Goal: Transaction & Acquisition: Book appointment/travel/reservation

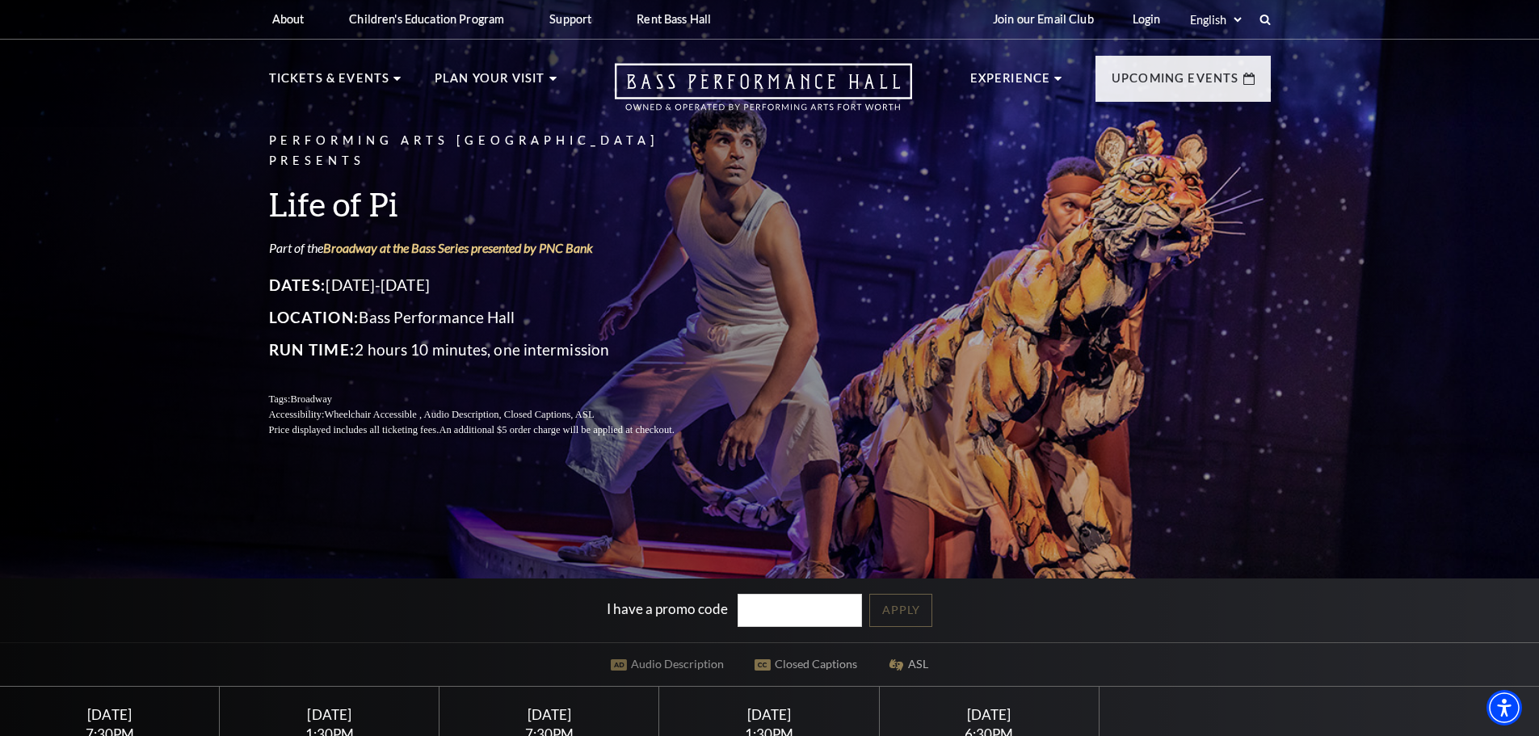
scroll to position [323, 0]
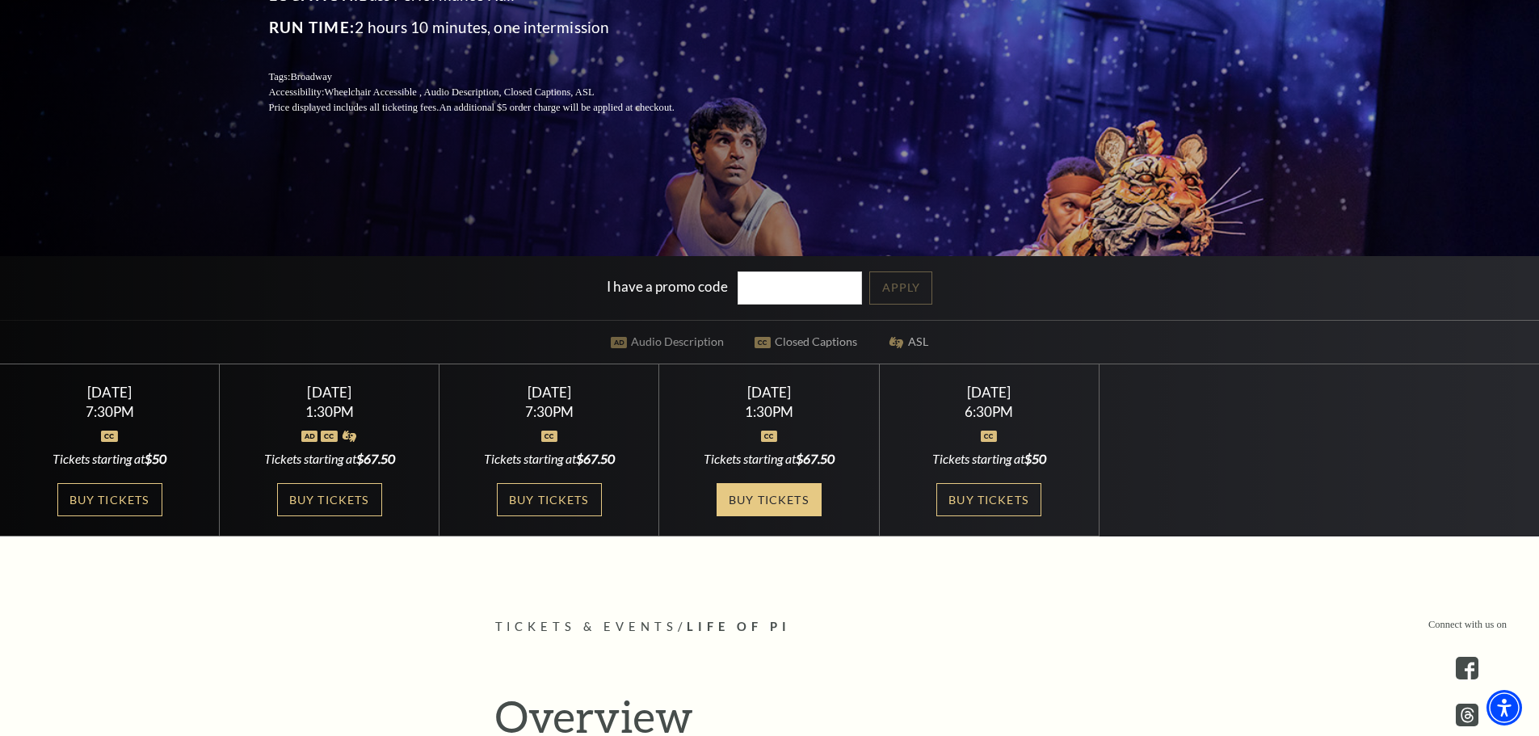
click at [780, 495] on link "Buy Tickets" at bounding box center [769, 499] width 105 height 33
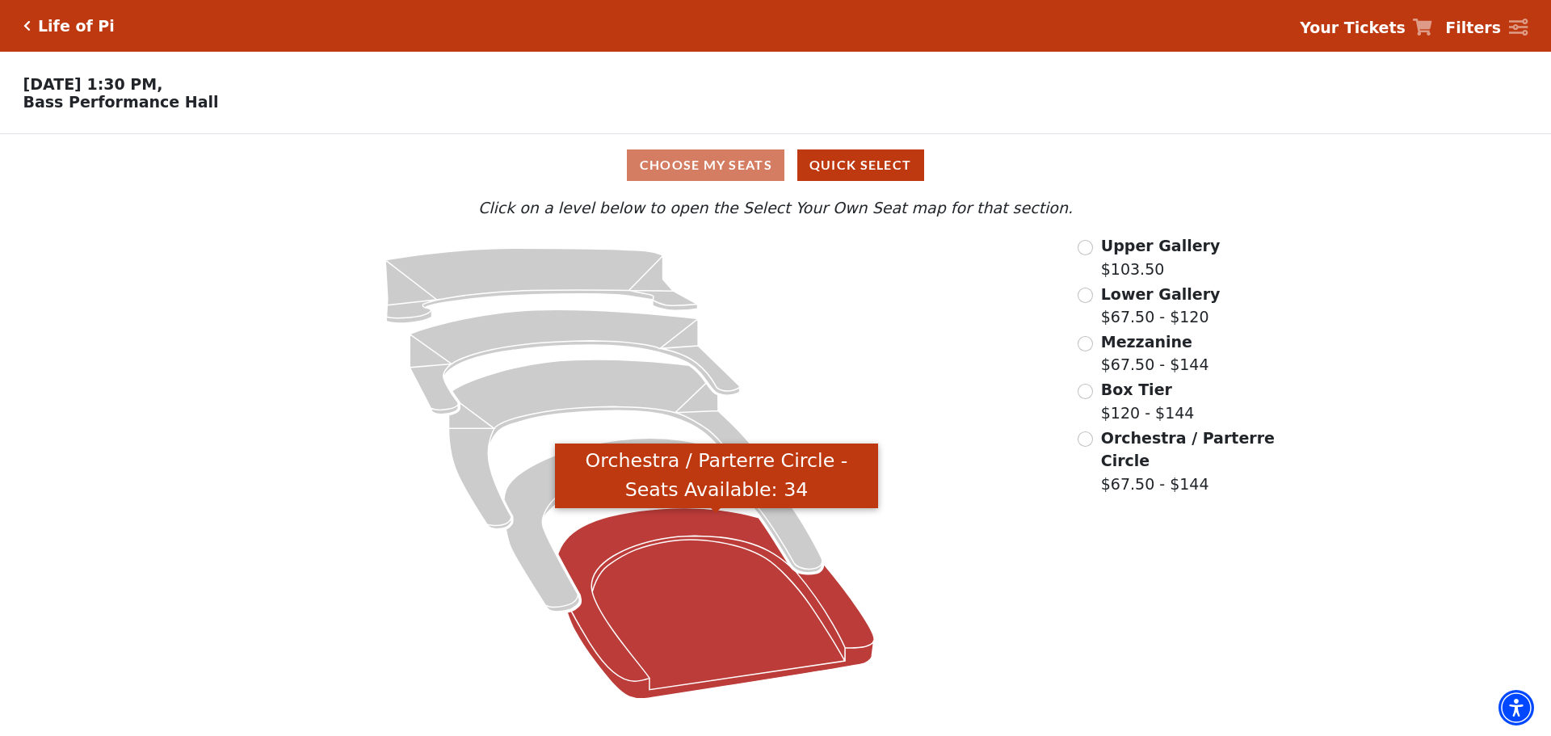
click at [742, 653] on icon "Orchestra / Parterre Circle - Seats Available: 34" at bounding box center [716, 603] width 317 height 191
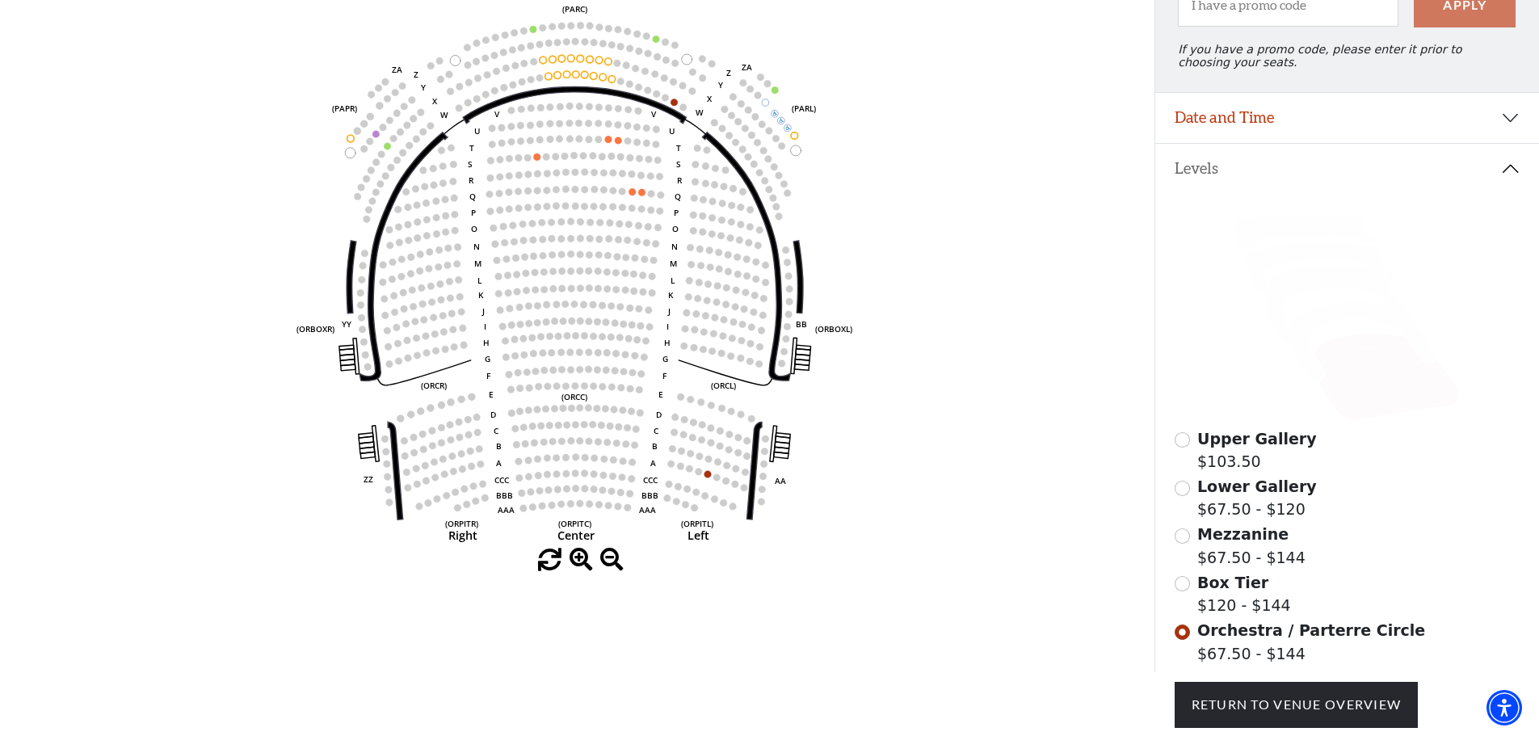
scroll to position [237, 0]
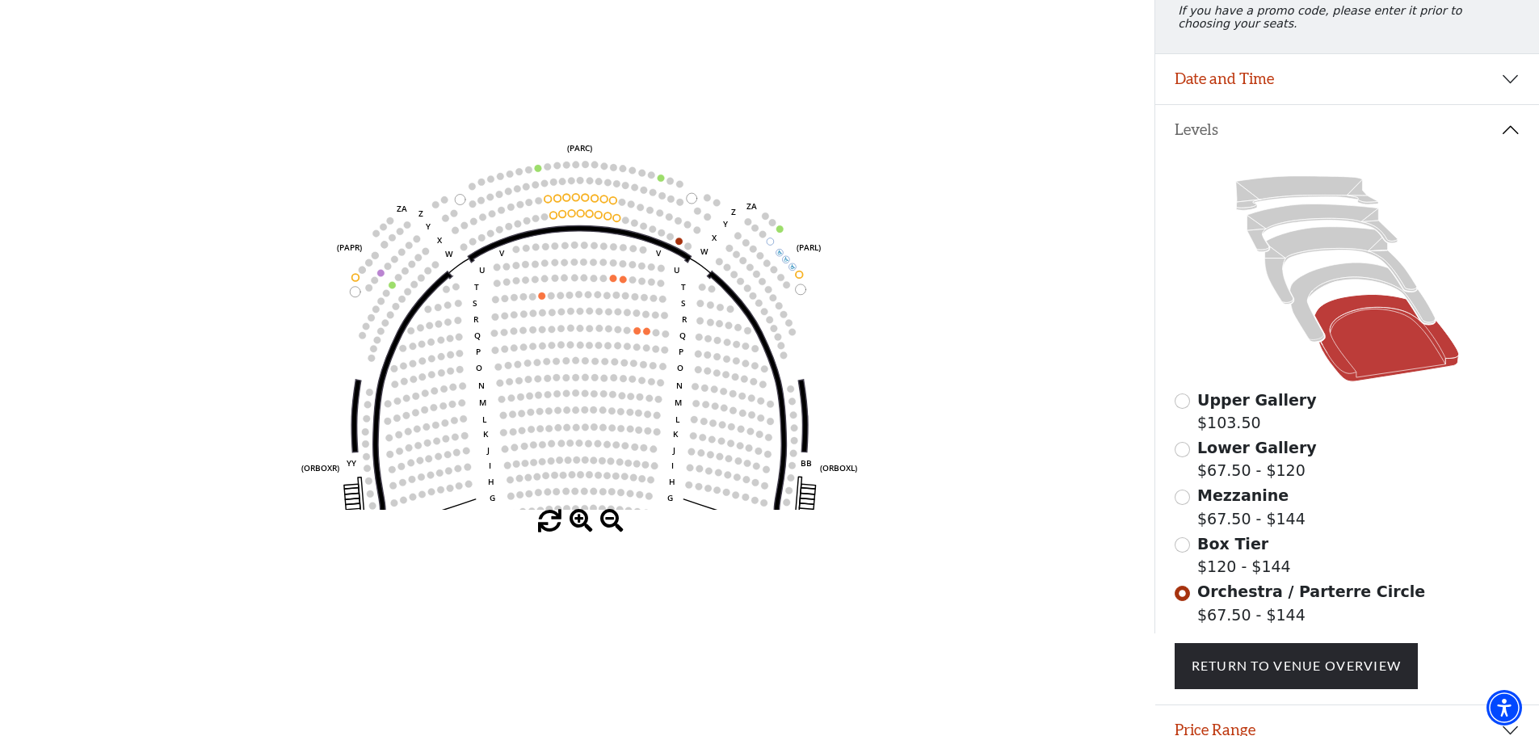
drag, startPoint x: 581, startPoint y: 121, endPoint x: 591, endPoint y: 284, distance: 163.5
click at [586, 298] on circle at bounding box center [588, 294] width 7 height 7
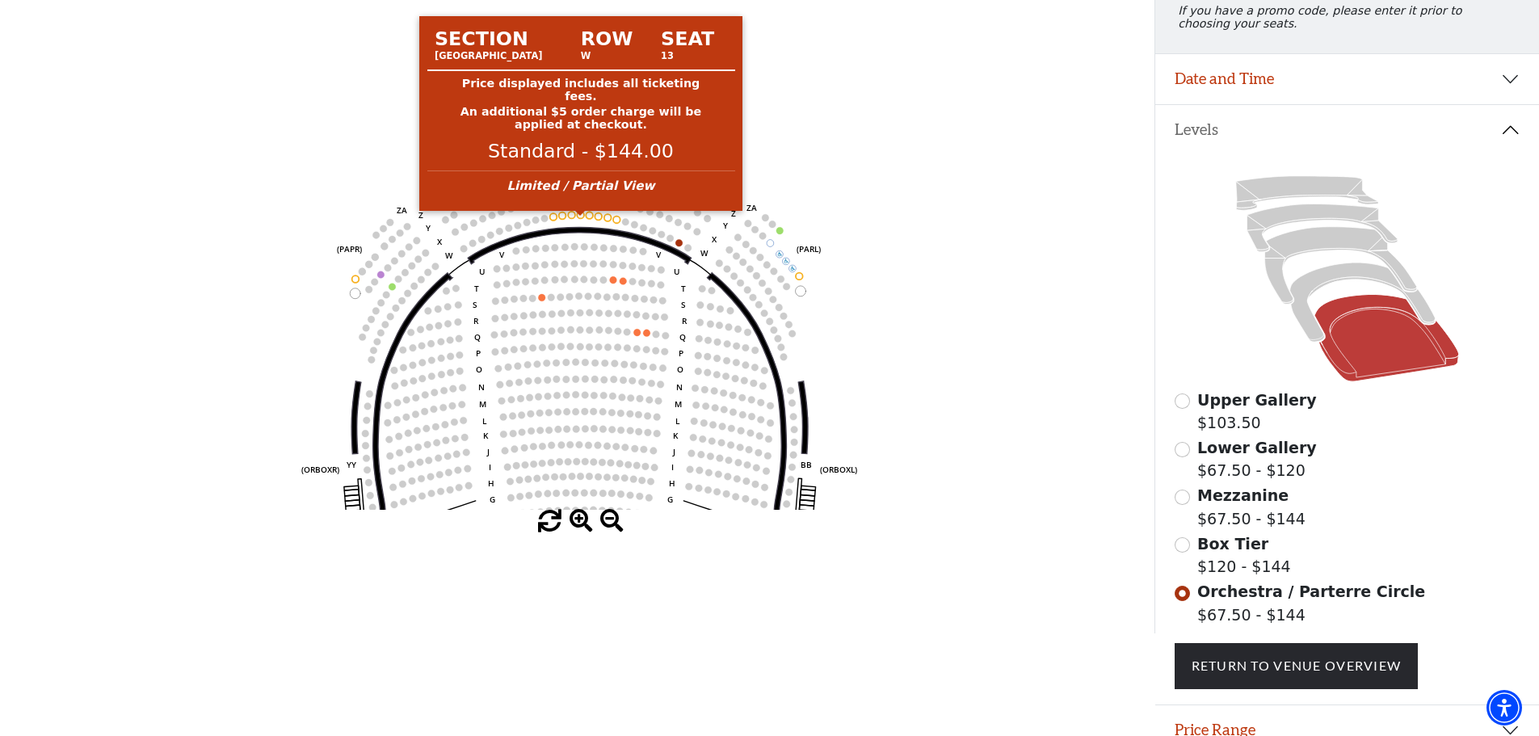
click at [580, 218] on circle at bounding box center [581, 214] width 7 height 7
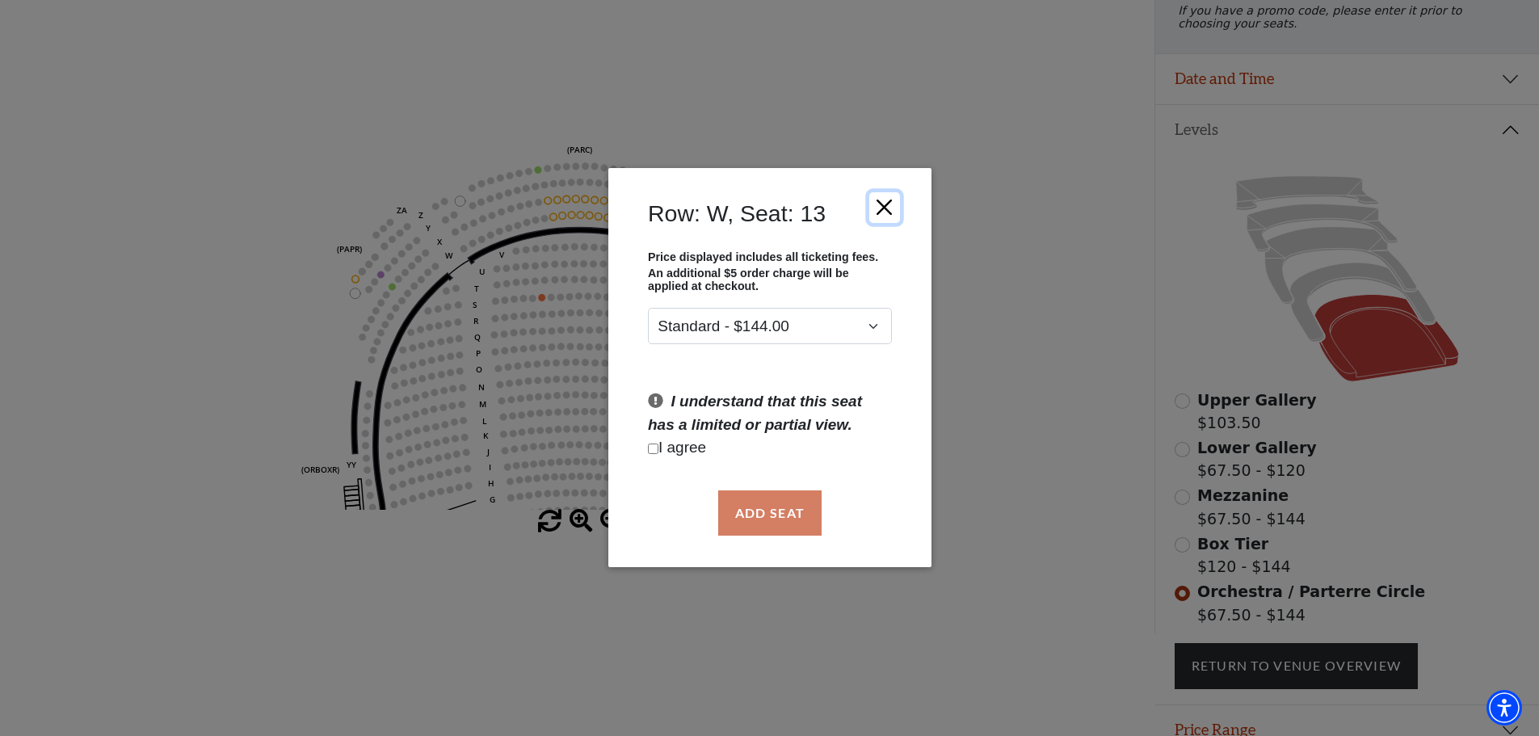
click at [877, 208] on button "Close" at bounding box center [883, 207] width 31 height 31
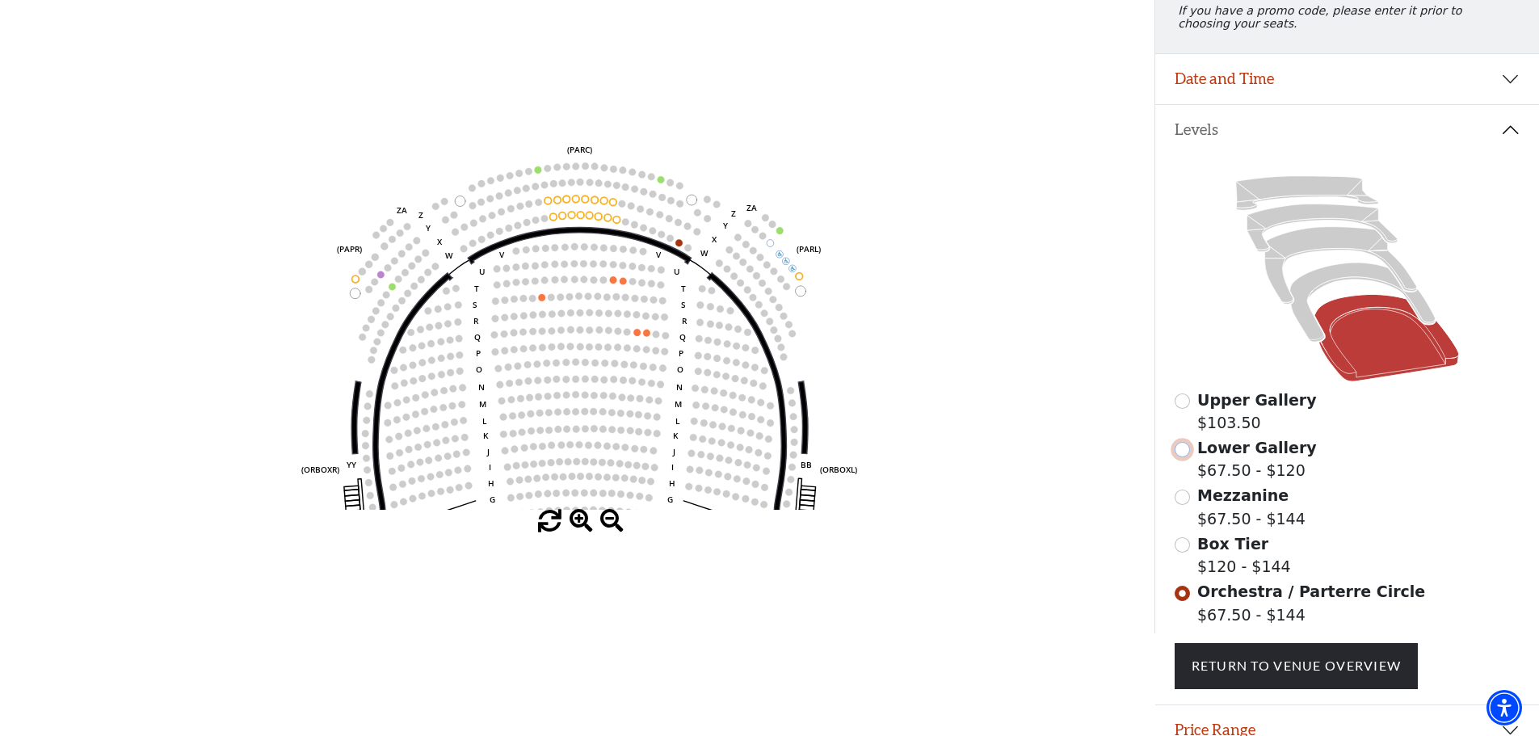
click at [1187, 456] on input "Lower Gallery$67.50 - $120\a" at bounding box center [1182, 449] width 15 height 15
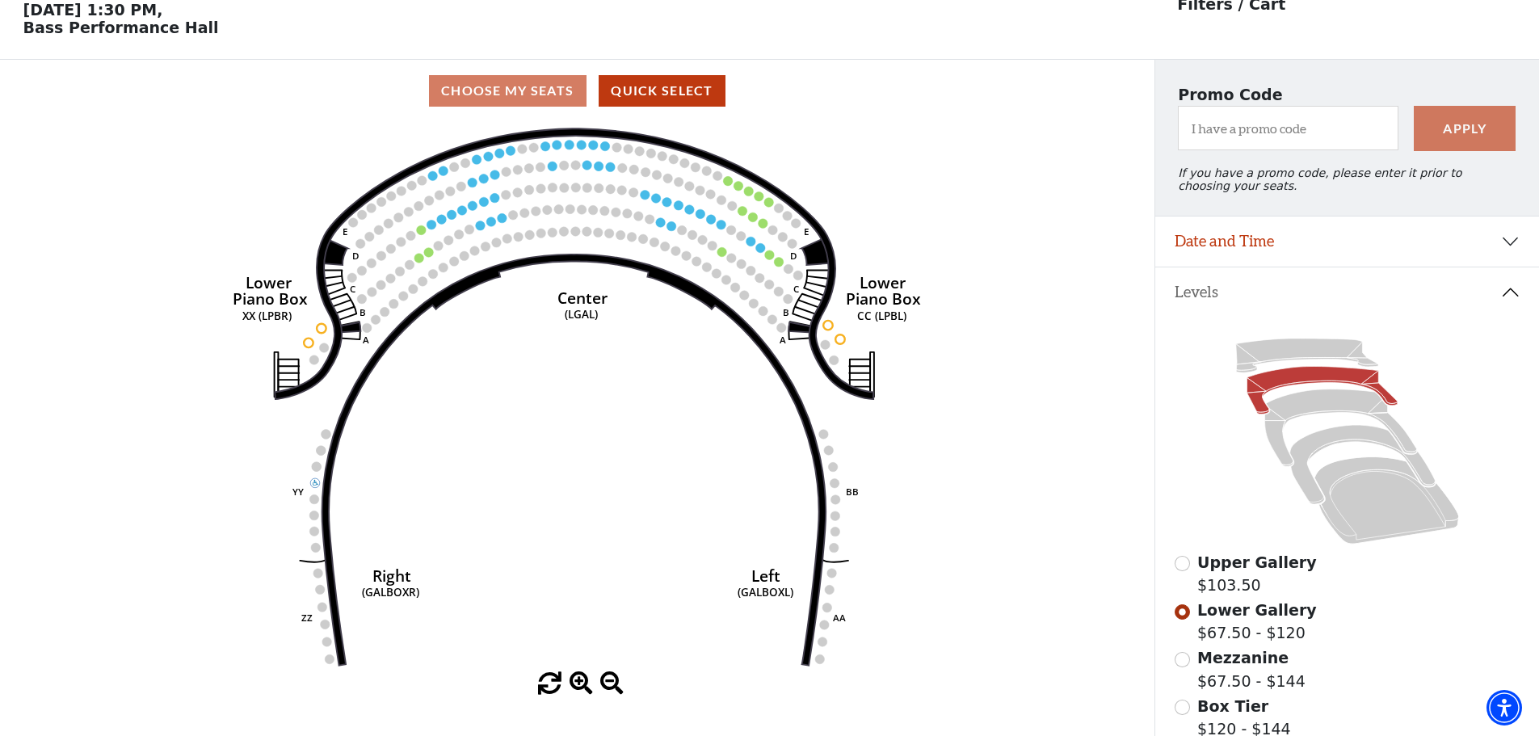
scroll to position [75, 0]
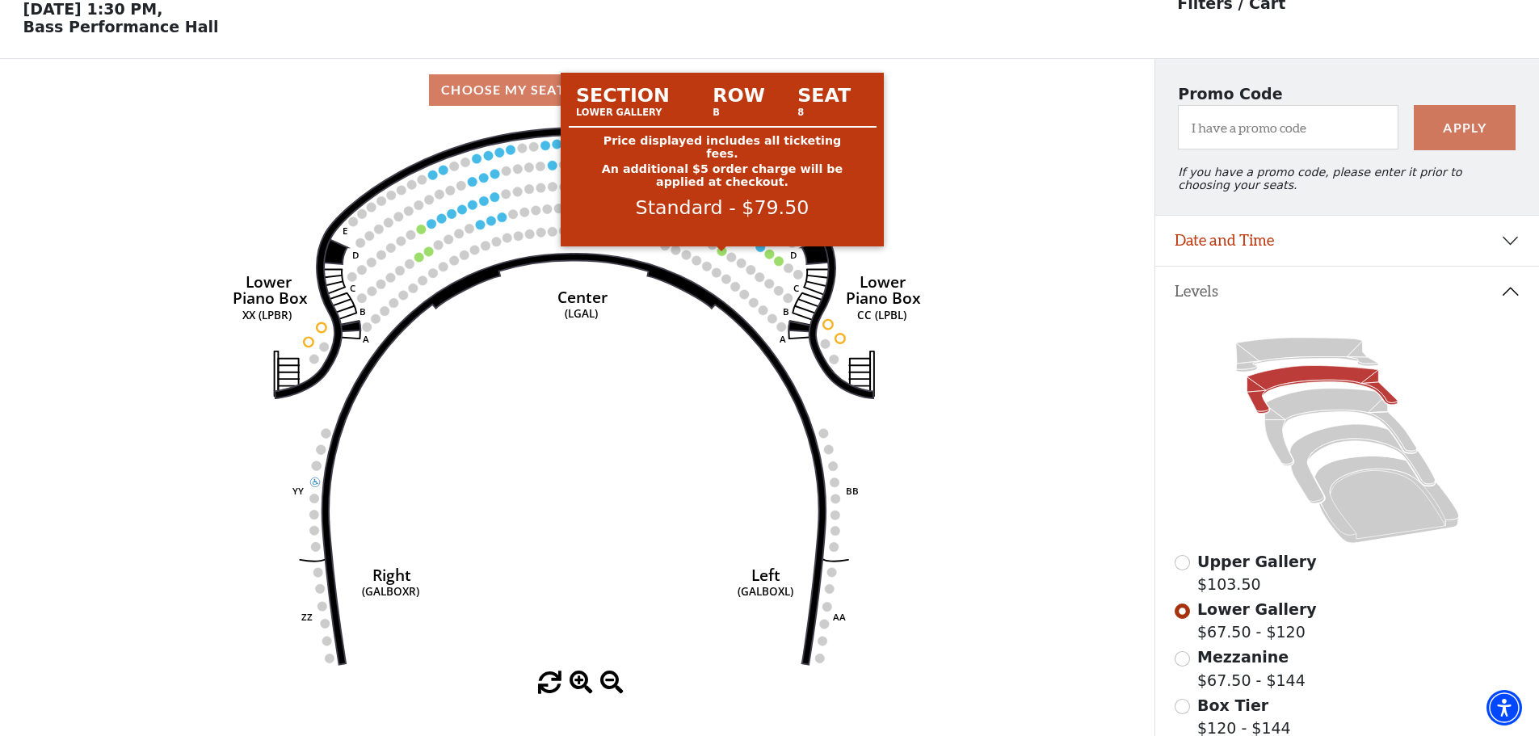
click at [726, 255] on circle at bounding box center [722, 251] width 10 height 10
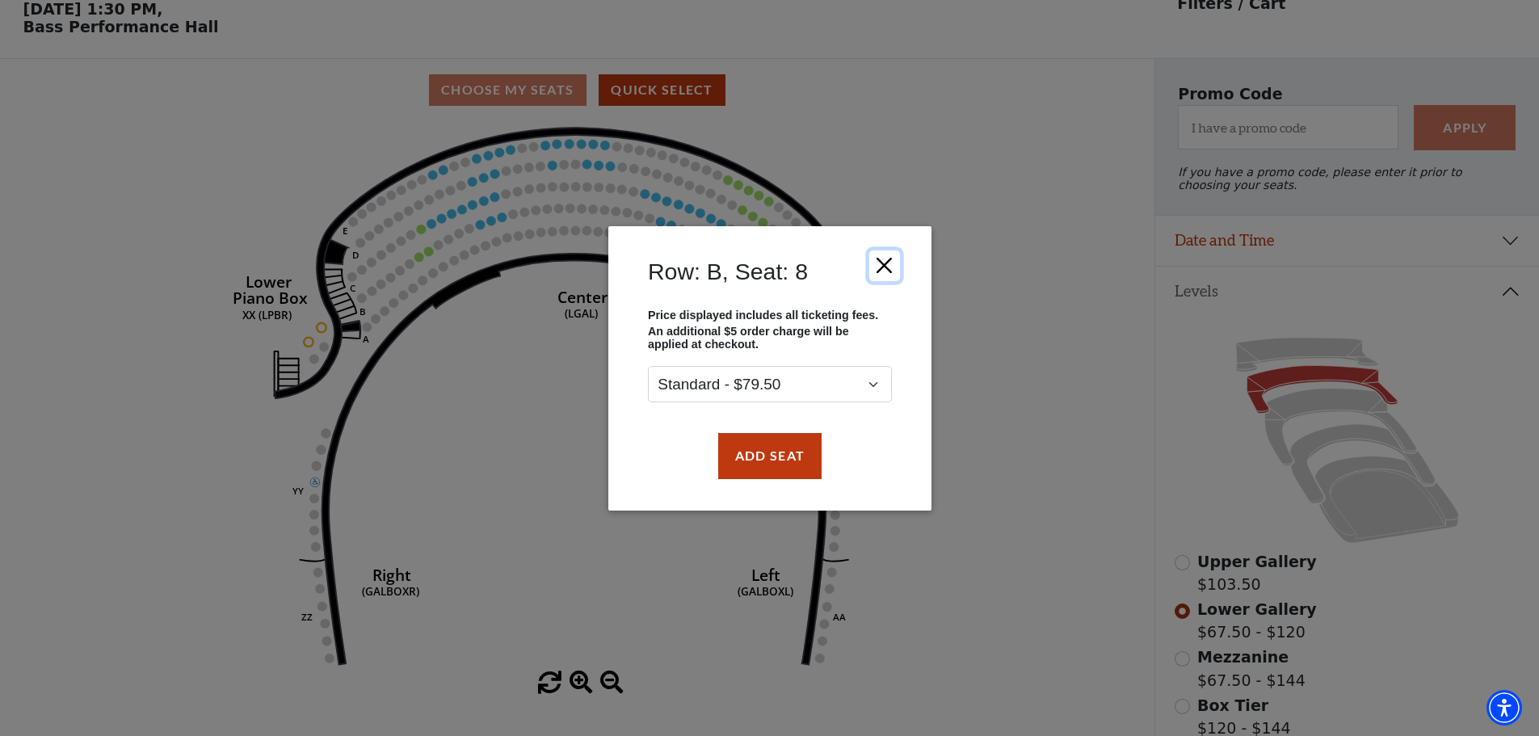
click at [881, 273] on button "Close" at bounding box center [883, 265] width 31 height 31
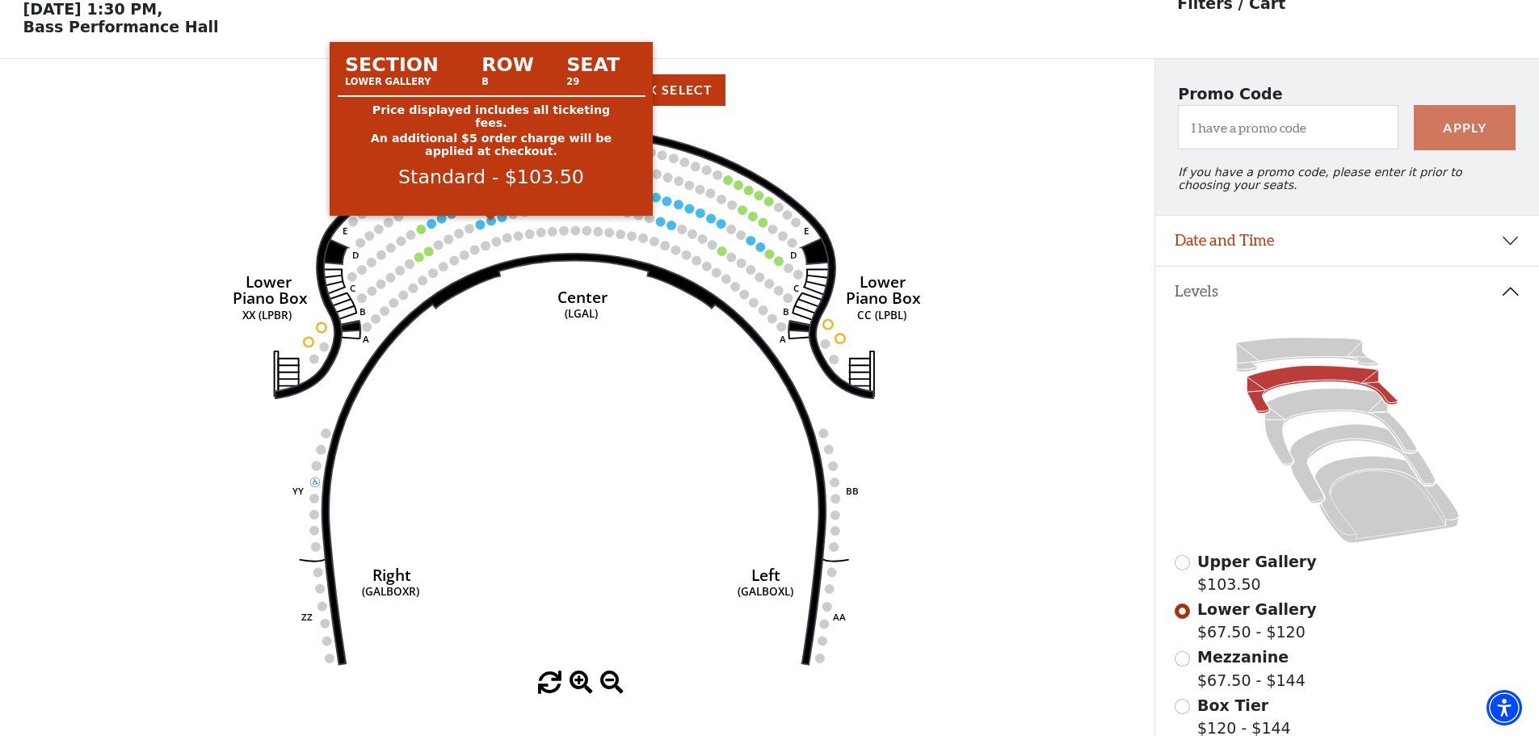
click at [492, 225] on circle at bounding box center [492, 221] width 10 height 10
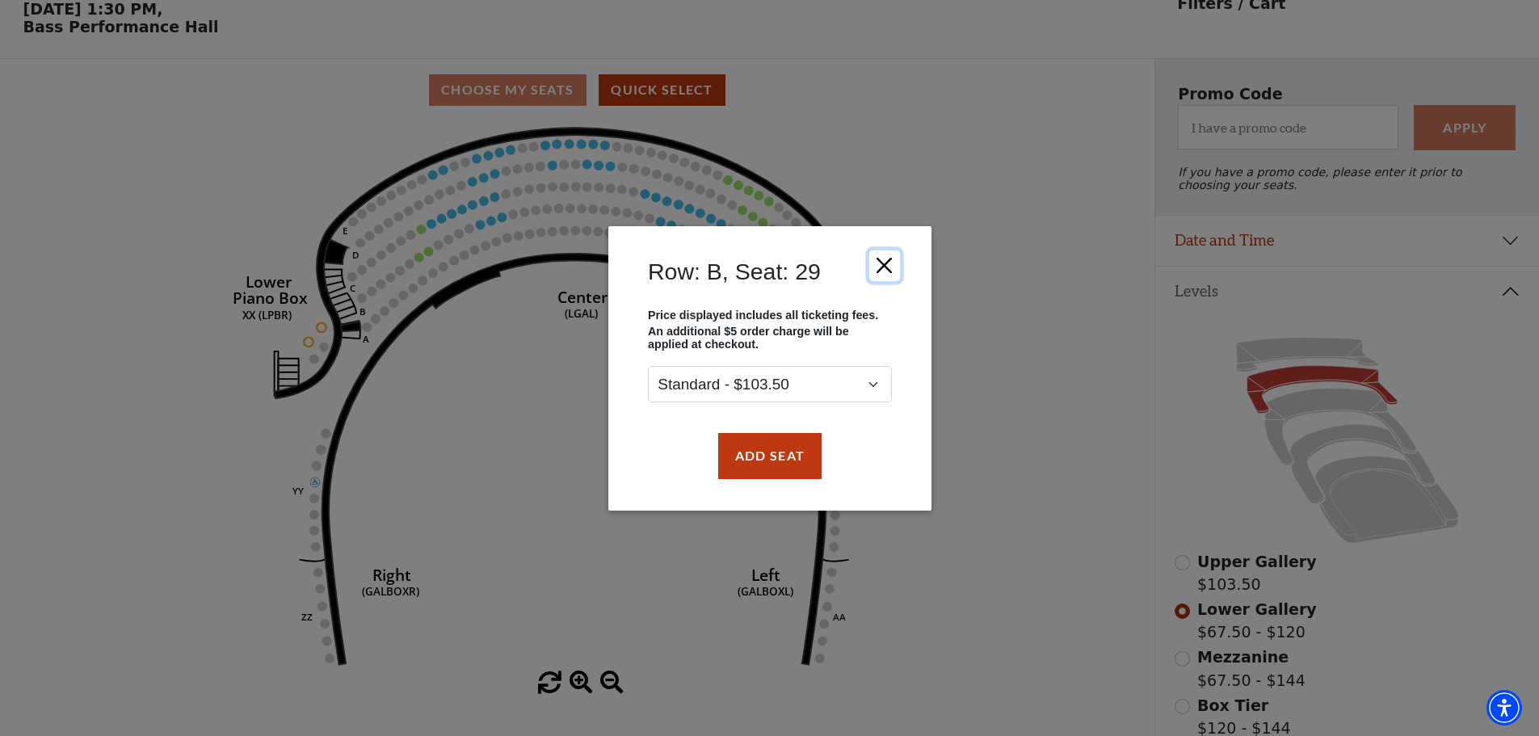
click at [880, 266] on button "Close" at bounding box center [883, 265] width 31 height 31
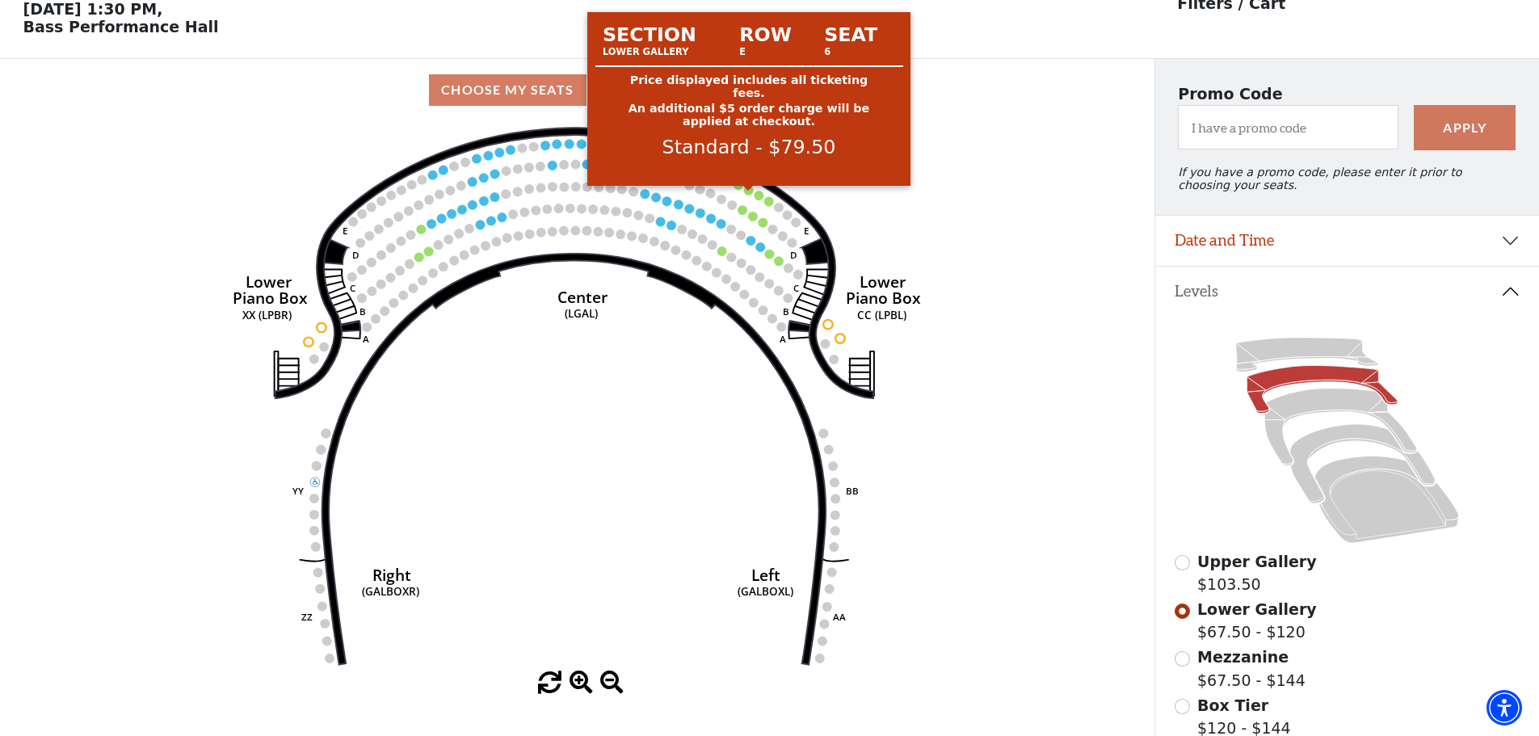
click at [748, 196] on circle at bounding box center [749, 191] width 10 height 10
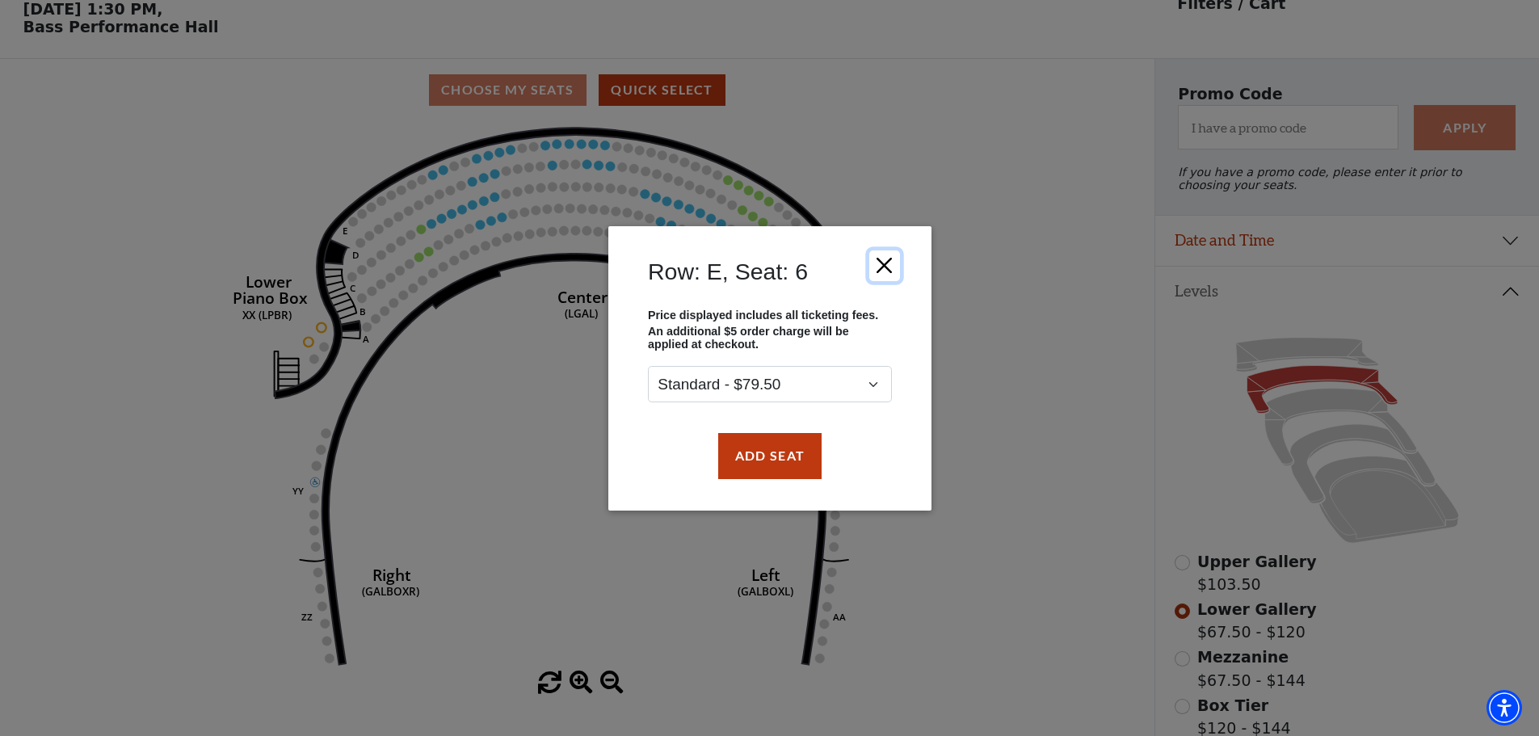
click at [895, 266] on button "Close" at bounding box center [883, 265] width 31 height 31
